Goal: Task Accomplishment & Management: Manage account settings

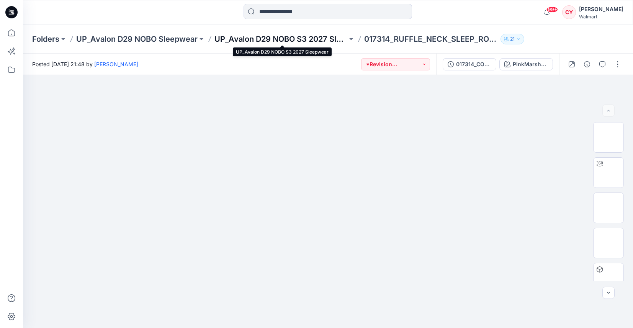
click at [308, 34] on p "UP_Avalon D29 NOBO S3 2027 Sleepwear" at bounding box center [281, 39] width 133 height 11
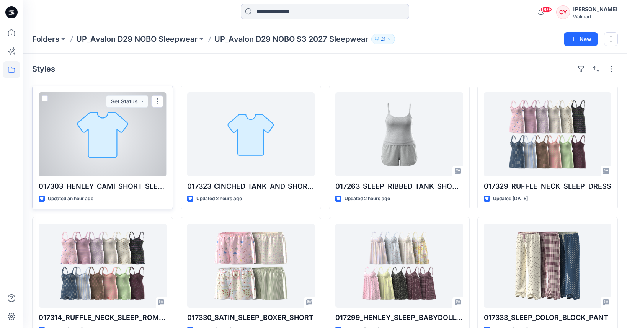
click at [120, 164] on div at bounding box center [103, 134] width 128 height 84
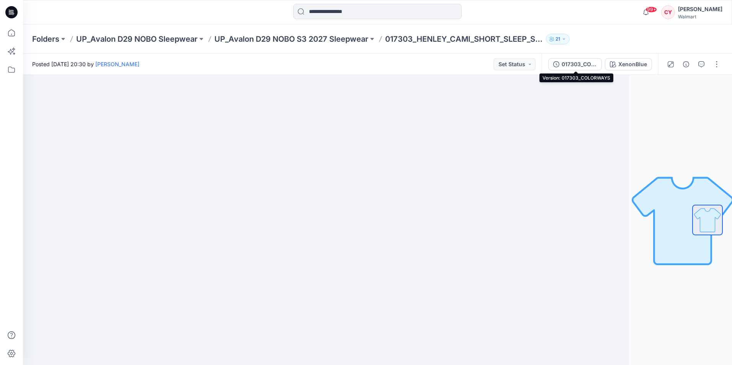
click at [580, 62] on div "017303_COLORWAYS" at bounding box center [579, 64] width 35 height 8
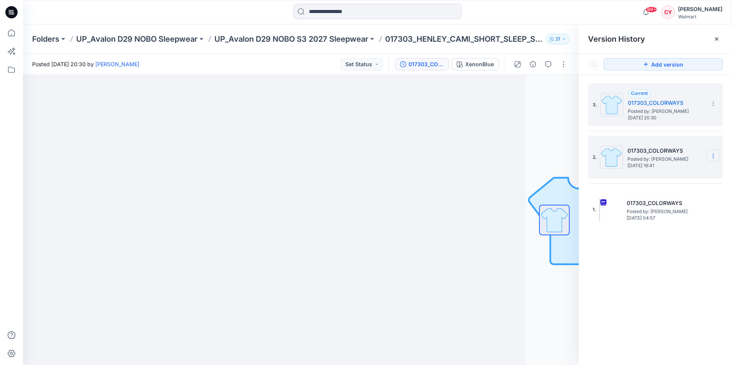
click at [633, 157] on icon at bounding box center [714, 156] width 6 height 6
click at [633, 220] on span "Delete Version" at bounding box center [661, 220] width 36 height 9
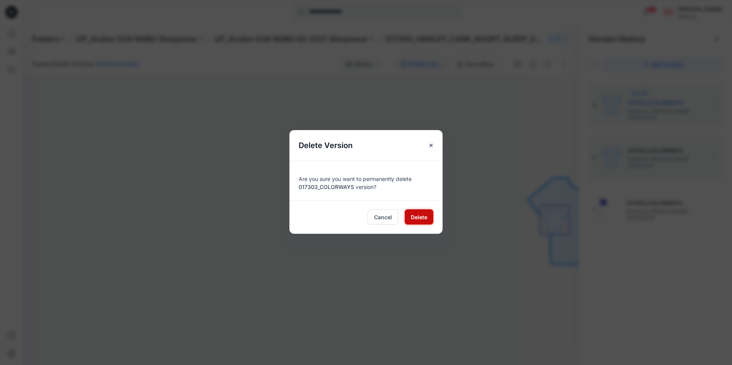
click at [416, 216] on span "Delete" at bounding box center [419, 217] width 16 height 8
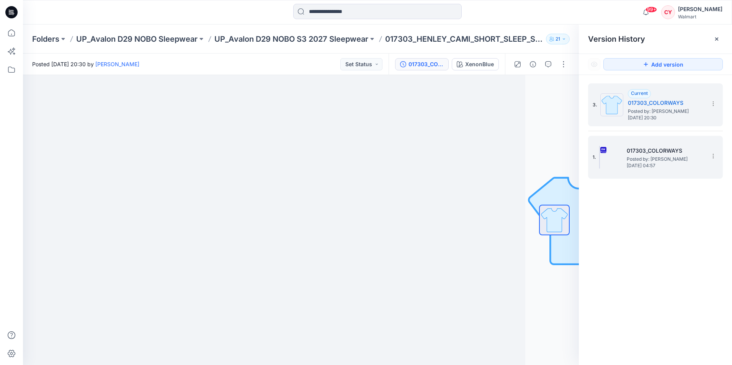
click at [633, 165] on span "[DATE] 04:57" at bounding box center [665, 165] width 77 height 5
